Goal: Communication & Community: Answer question/provide support

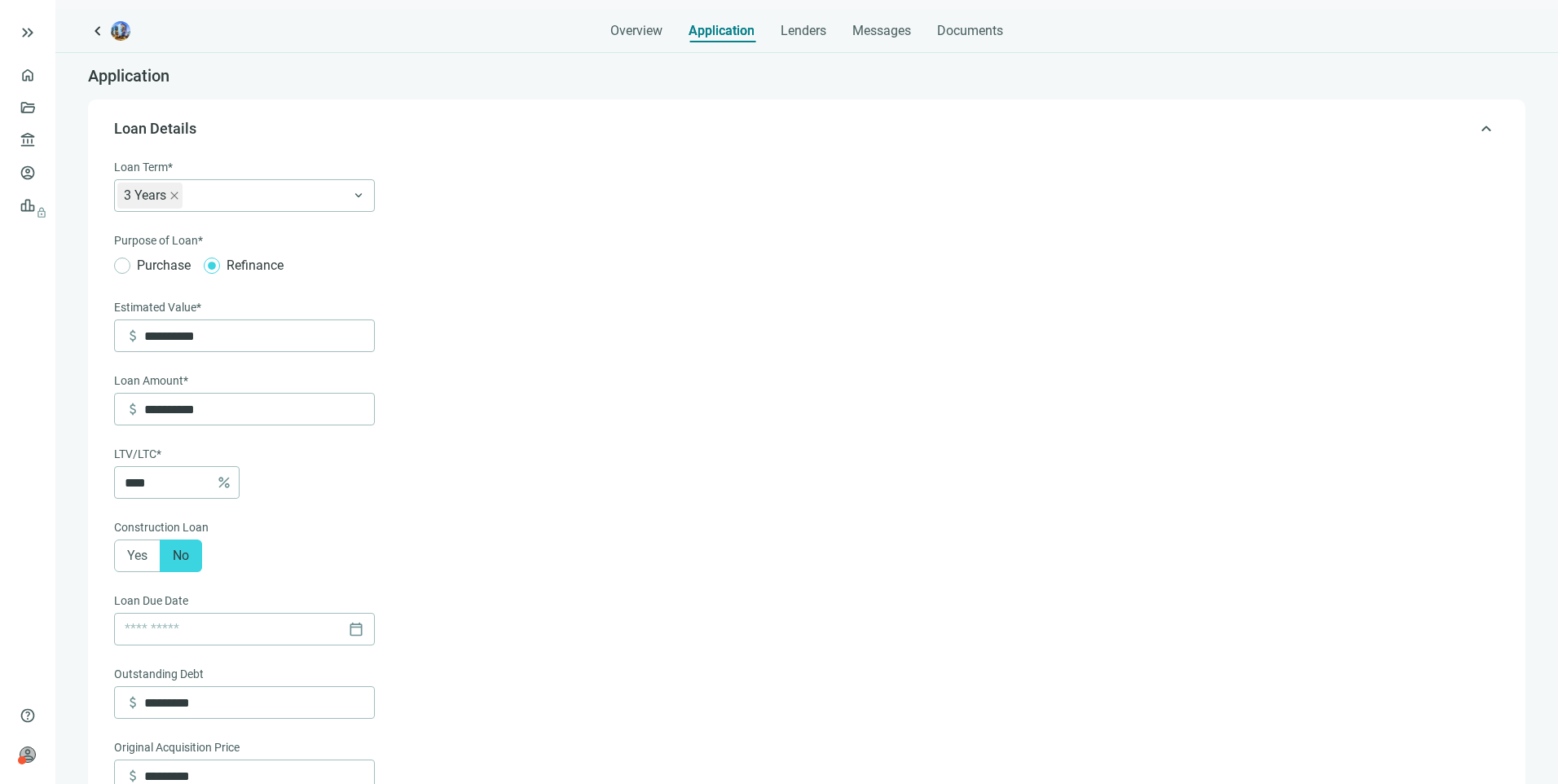
type input "**********"
click at [40, 69] on link "Overview" at bounding box center [64, 75] width 48 height 13
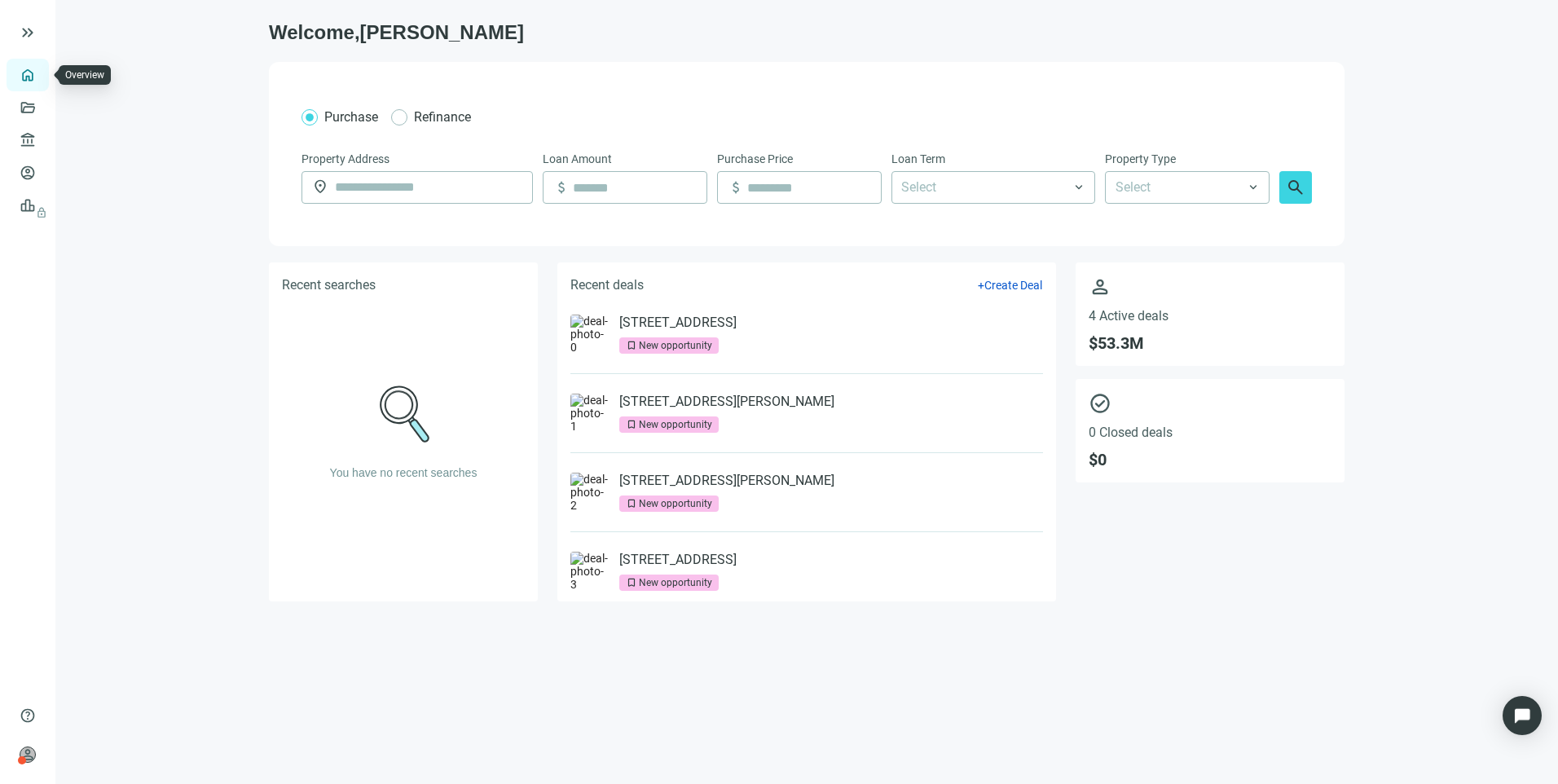
click at [40, 80] on link "Overview" at bounding box center [64, 75] width 48 height 13
click at [655, 326] on link "[STREET_ADDRESS]" at bounding box center [679, 323] width 117 height 17
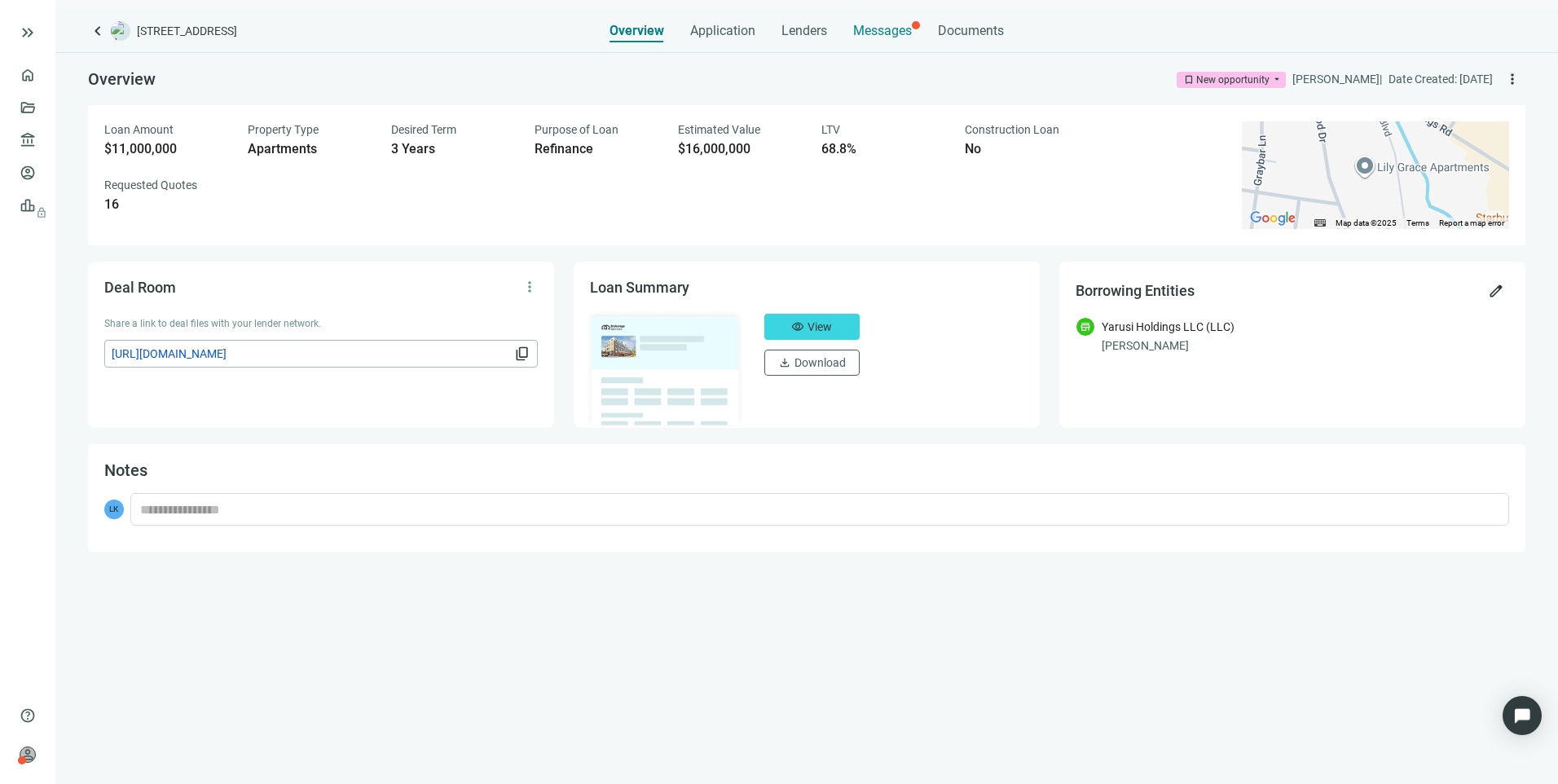
click at [878, 34] on span "Messages" at bounding box center [883, 30] width 59 height 16
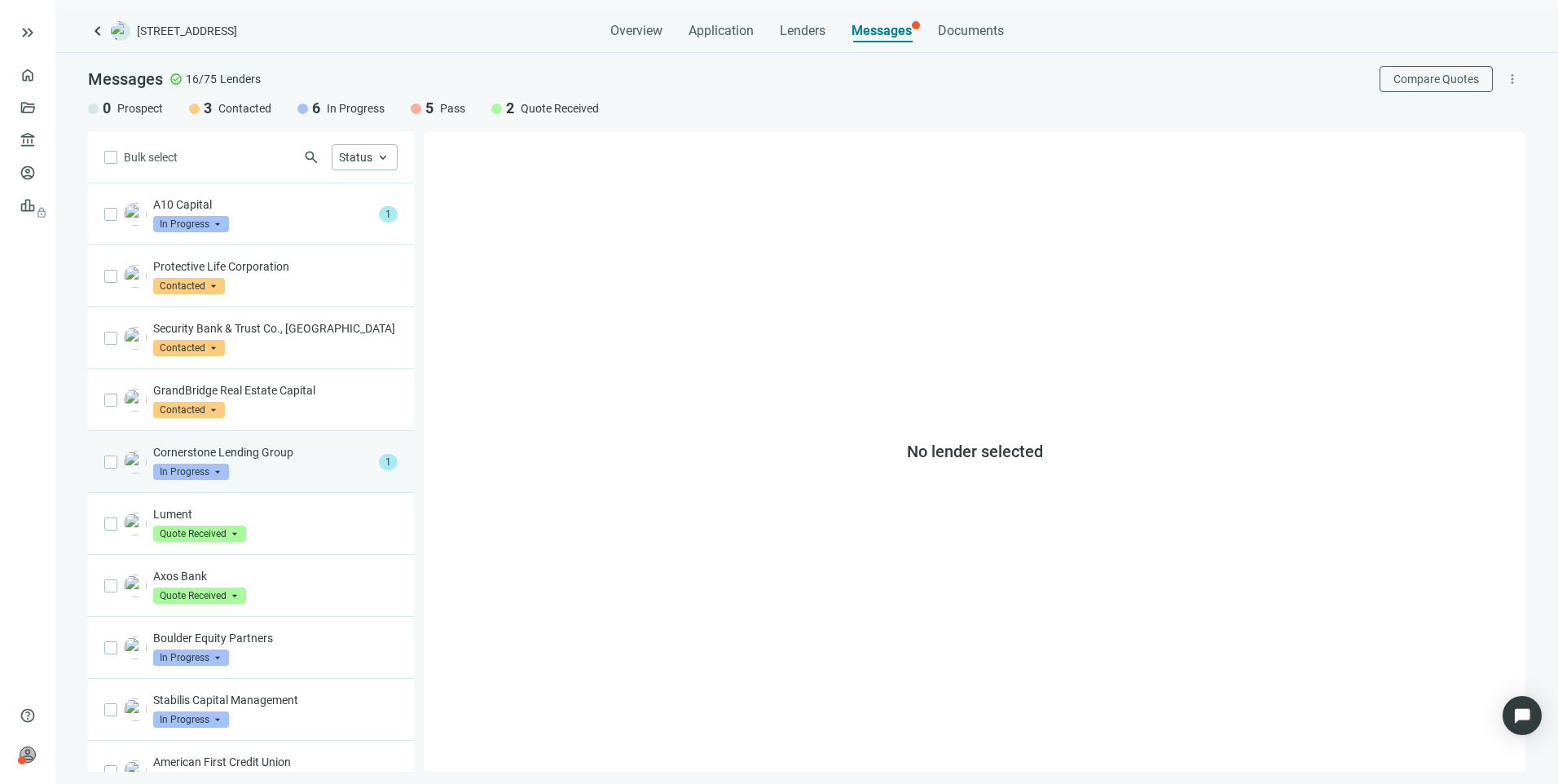
click at [283, 478] on div "Cornerstone Lending Group In Progress arrow_drop_down" at bounding box center [262, 461] width 219 height 36
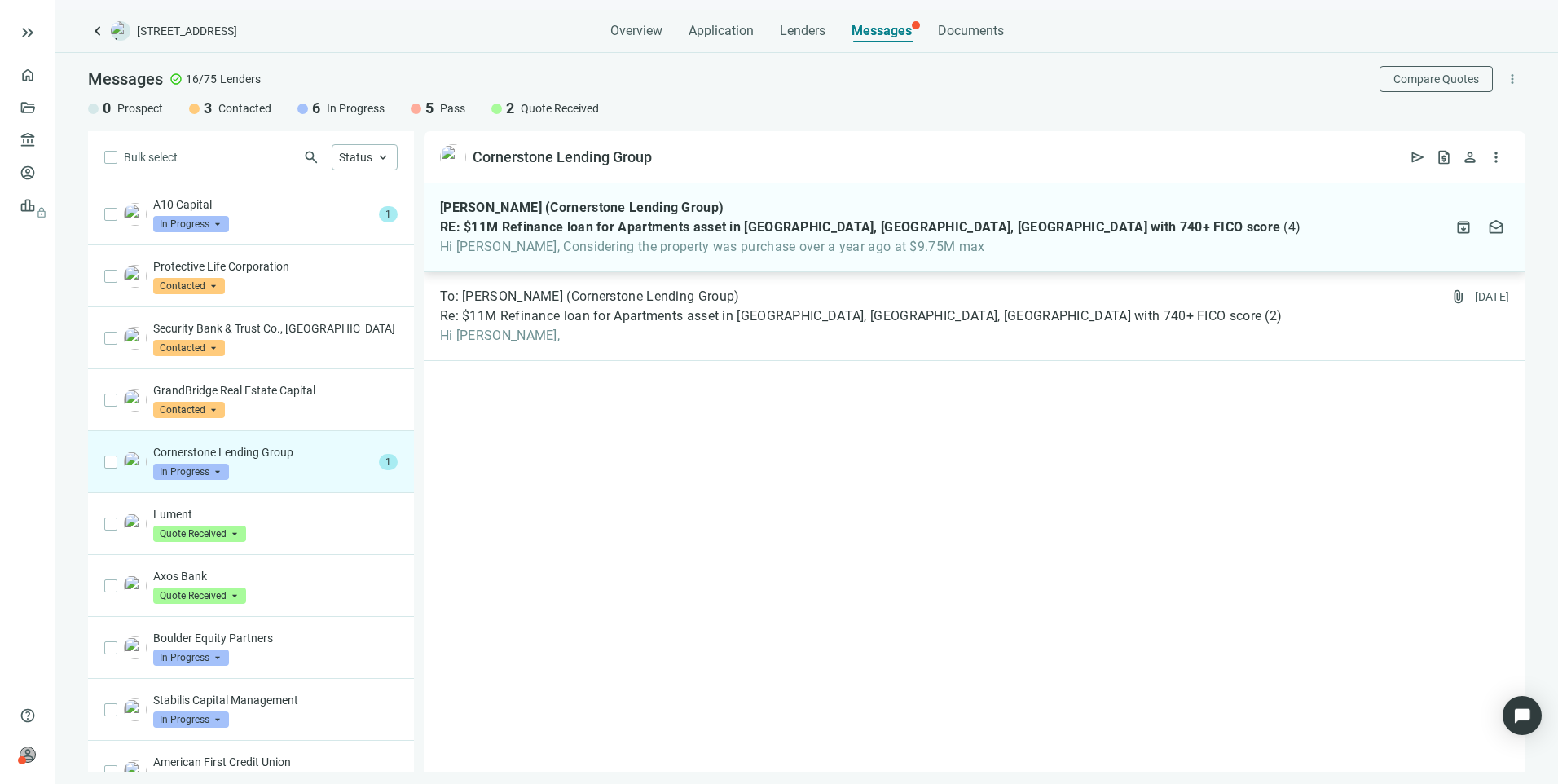
click at [589, 259] on div "[PERSON_NAME] (Cornerstone Lending Group) RE: $11M Refinance loan for Apartment…" at bounding box center [975, 227] width 1102 height 89
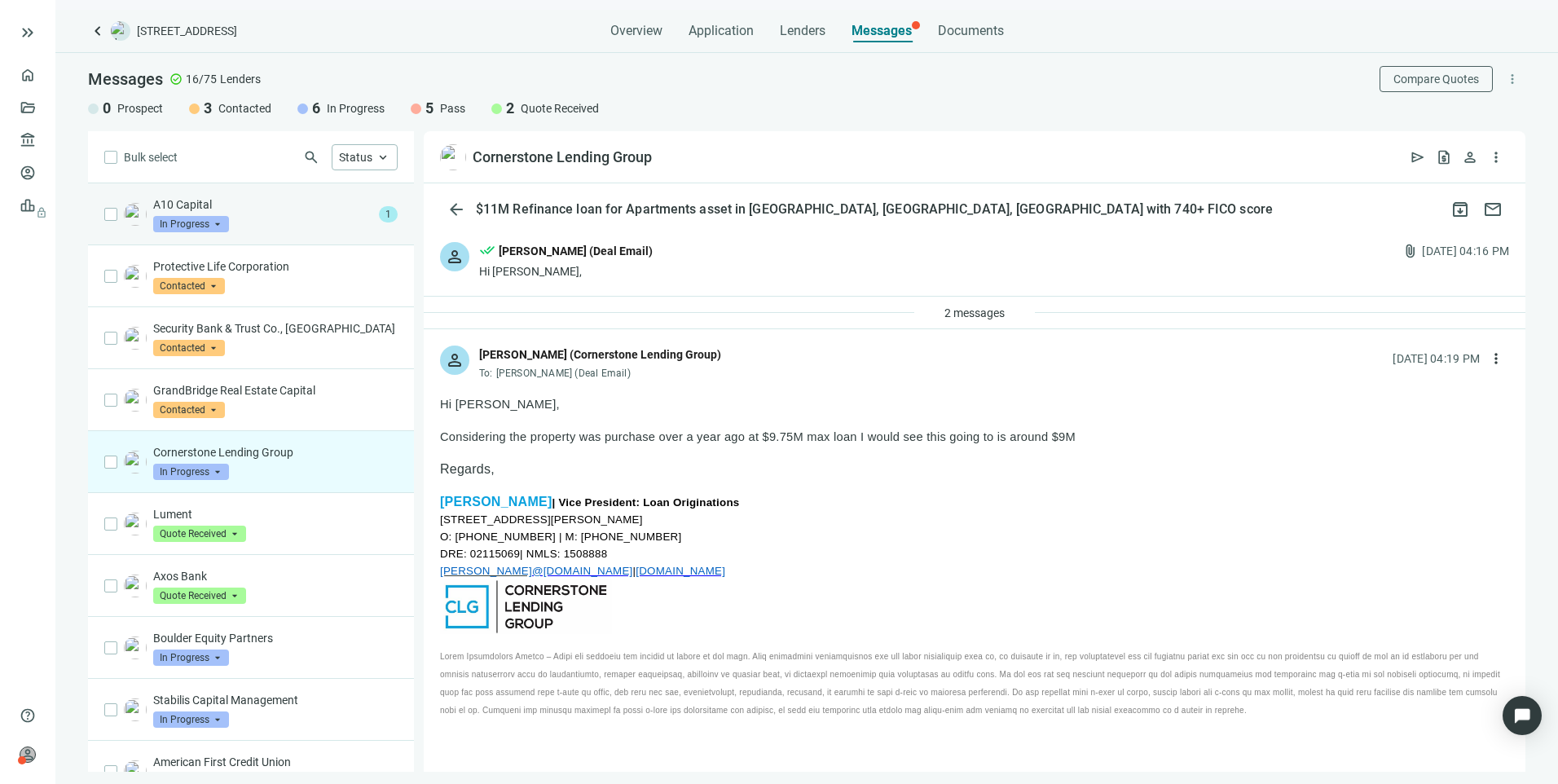
click at [281, 206] on p "A10 Capital" at bounding box center [262, 204] width 219 height 17
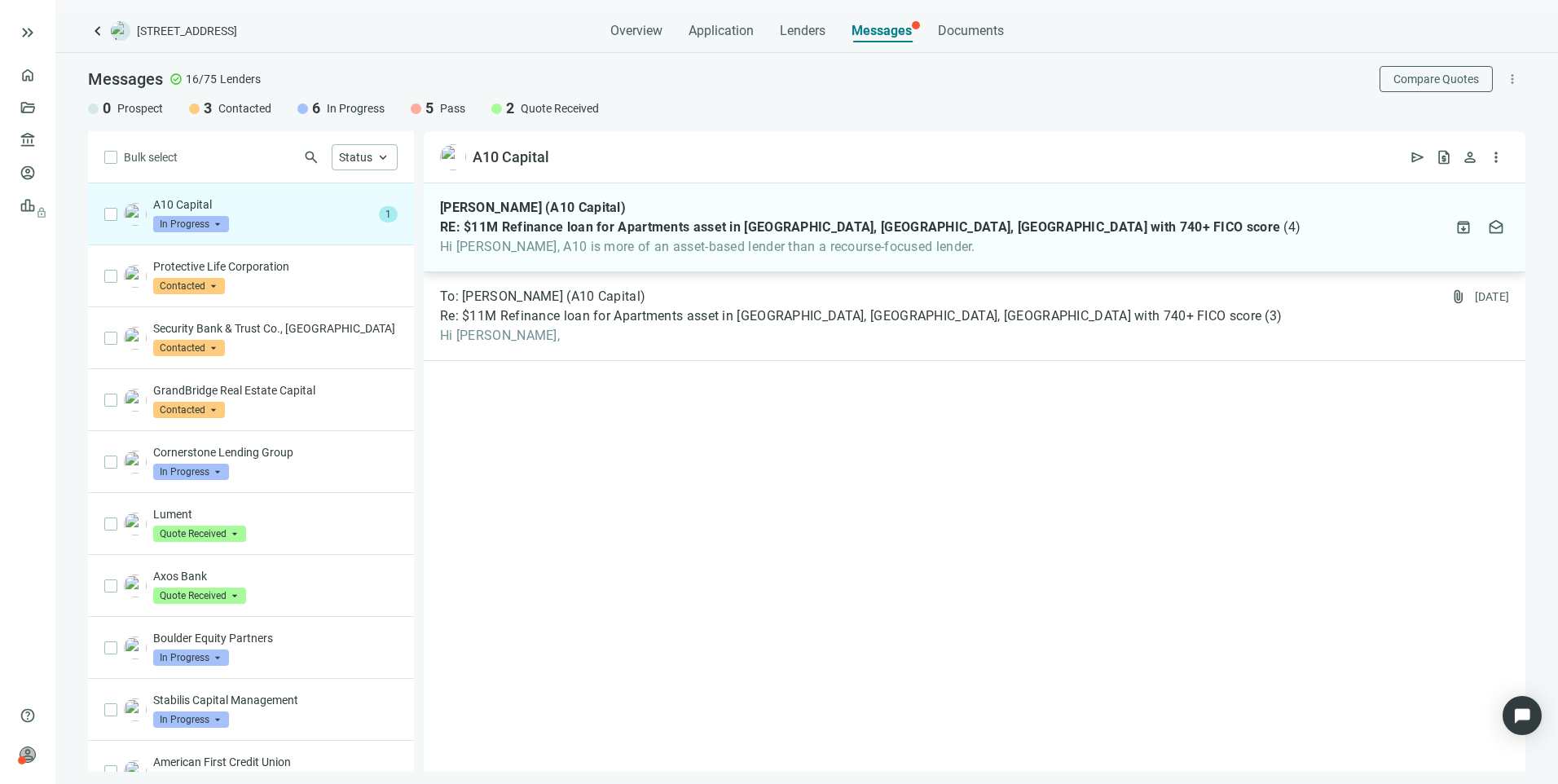
click at [634, 248] on span "Hi [PERSON_NAME], A10 is more of an asset-based lender than a recourse-focused …" at bounding box center [870, 247] width 861 height 17
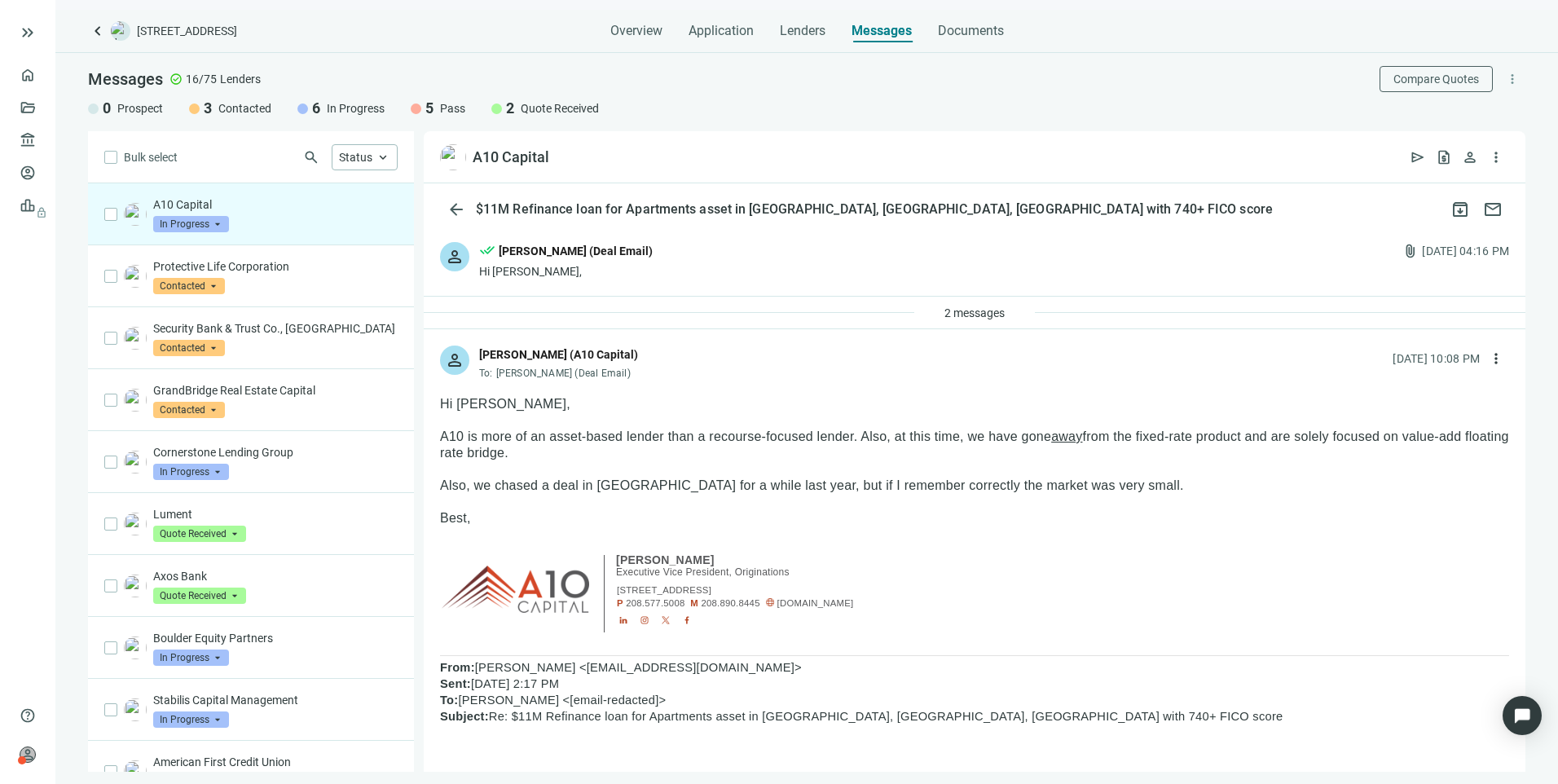
click at [200, 224] on span "In Progress" at bounding box center [191, 225] width 76 height 17
click at [188, 392] on div "Pass" at bounding box center [210, 400] width 114 height 36
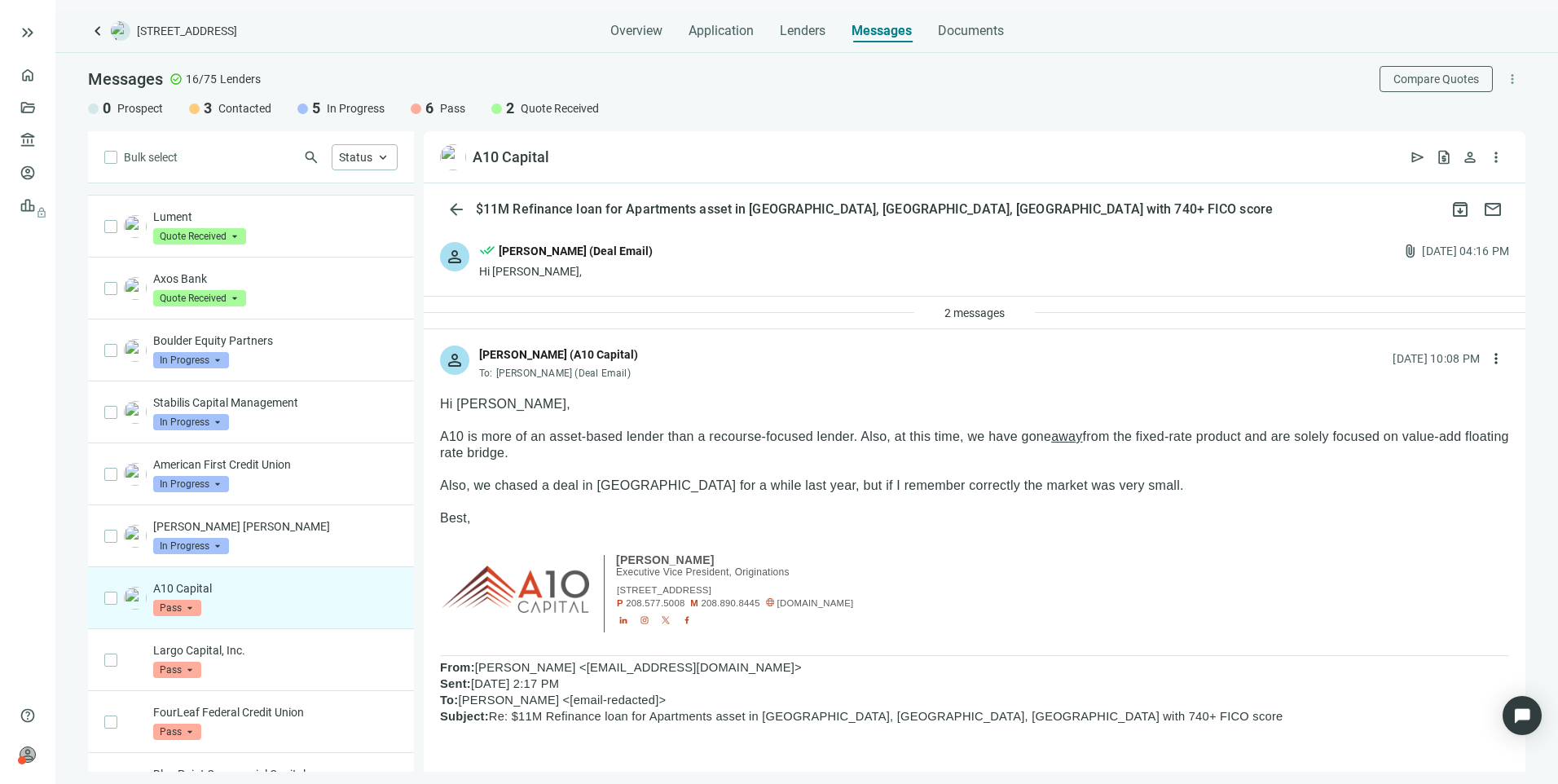
scroll to position [245, 0]
